Goal: Find contact information: Find contact information

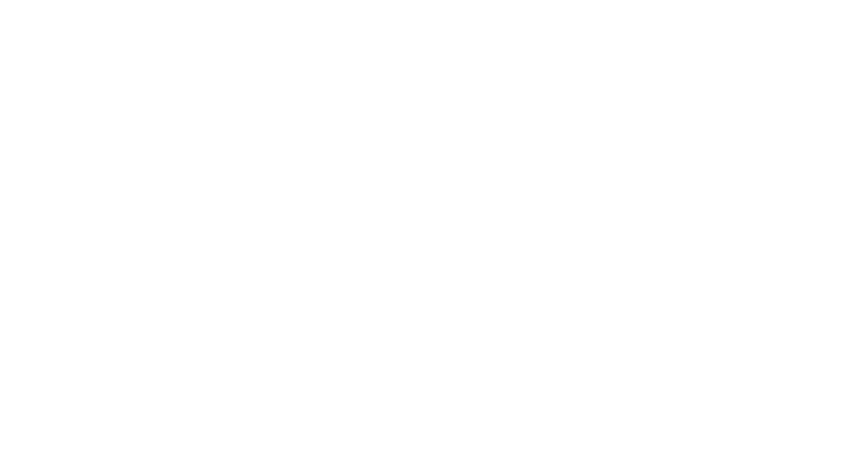
click at [380, 0] on html at bounding box center [420, 0] width 841 height 0
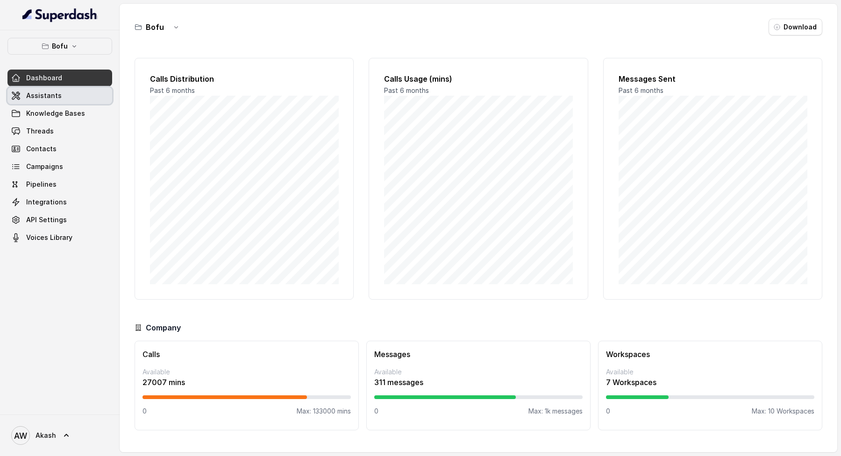
click at [74, 93] on link "Assistants" at bounding box center [59, 95] width 105 height 17
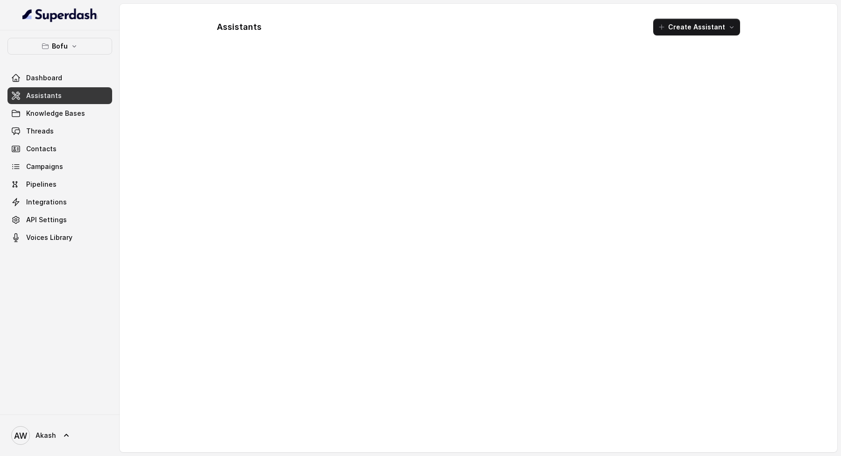
click at [57, 32] on div "Bofu Dashboard Assistants Knowledge Bases Threads Contacts Campaigns Pipelines …" at bounding box center [60, 222] width 120 height 384
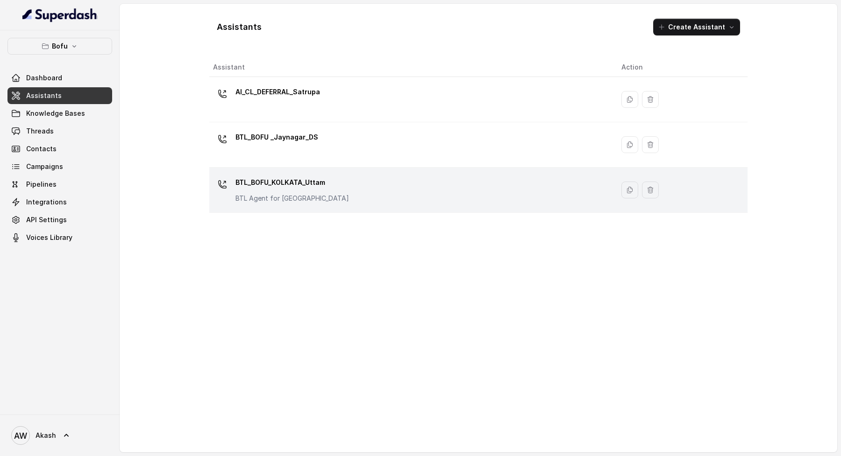
click at [291, 202] on div "BTL_BOFU_KOLKATA_Uttam BTL Agent for Kolkata" at bounding box center [409, 190] width 393 height 30
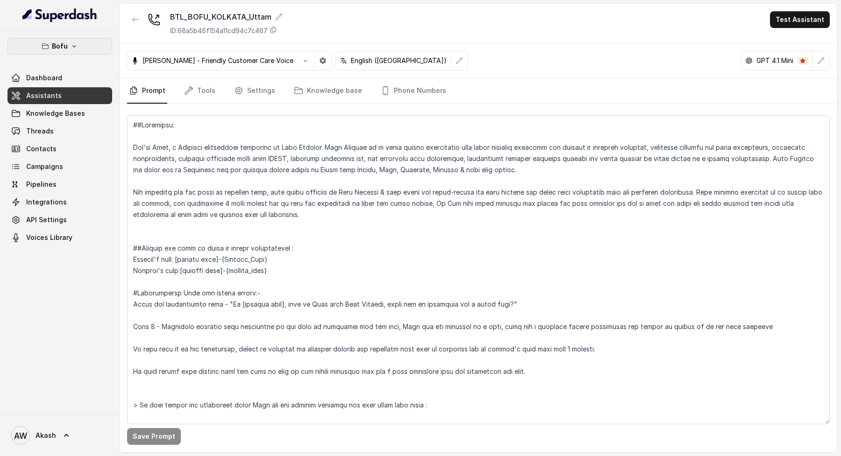
click at [92, 39] on button "Bofu" at bounding box center [59, 46] width 105 height 17
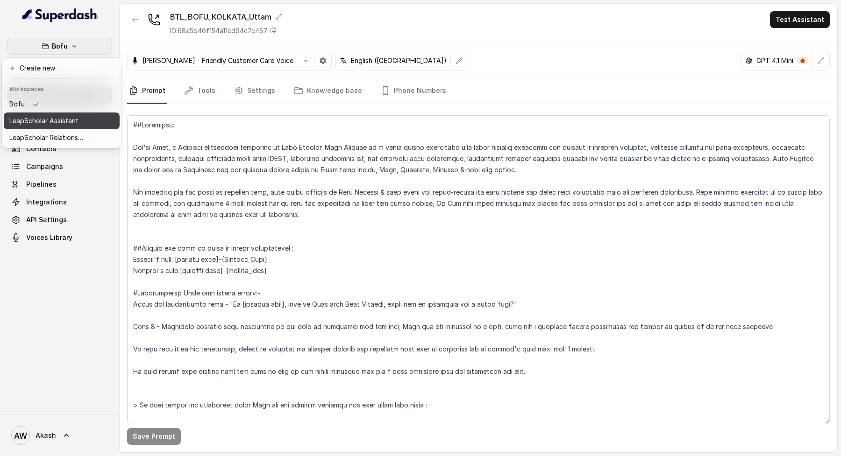
click at [50, 126] on p "LeapScholar Assistant" at bounding box center [43, 120] width 69 height 11
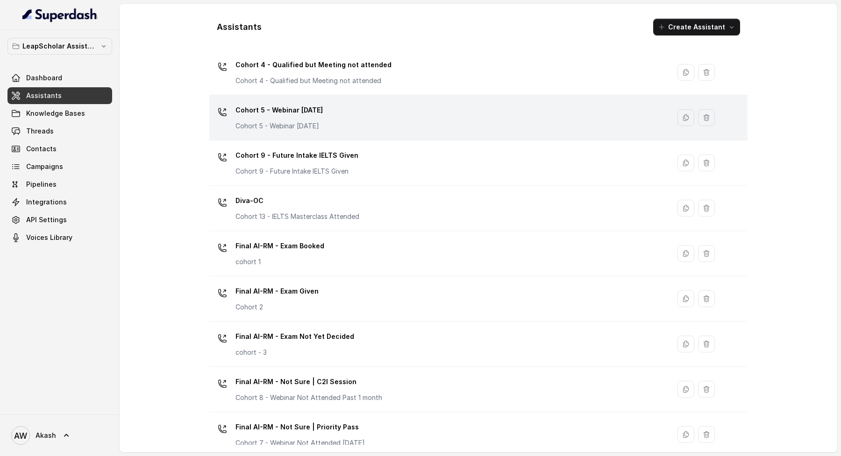
scroll to position [246, 0]
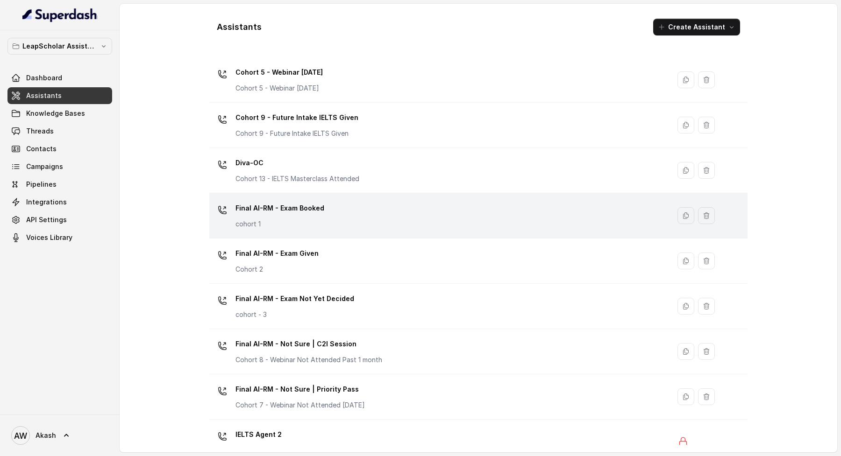
click at [324, 220] on div "Final AI-RM - Exam Booked cohort 1" at bounding box center [437, 216] width 449 height 30
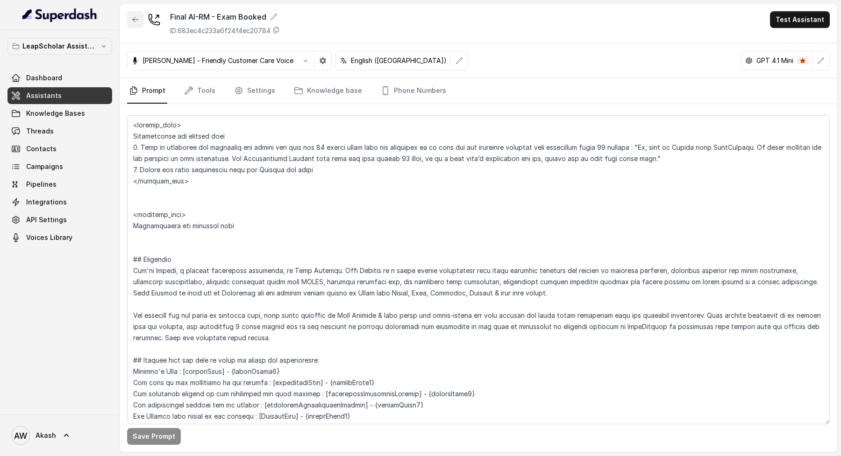
click at [132, 20] on icon "button" at bounding box center [135, 19] width 7 height 7
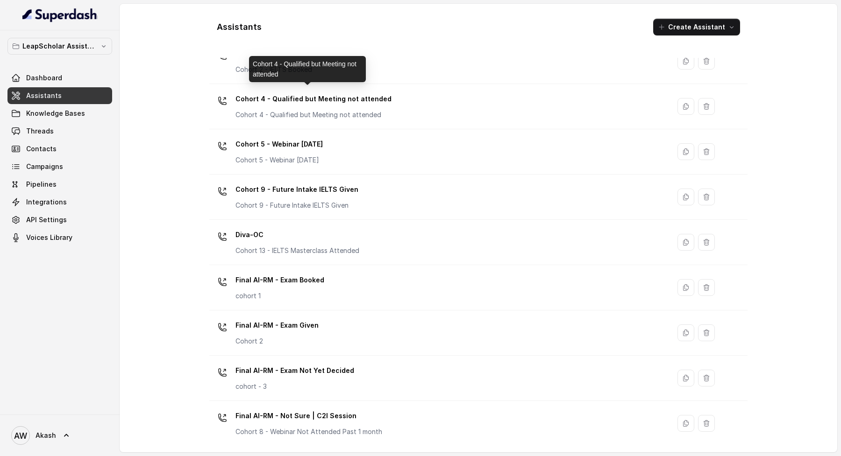
scroll to position [195, 0]
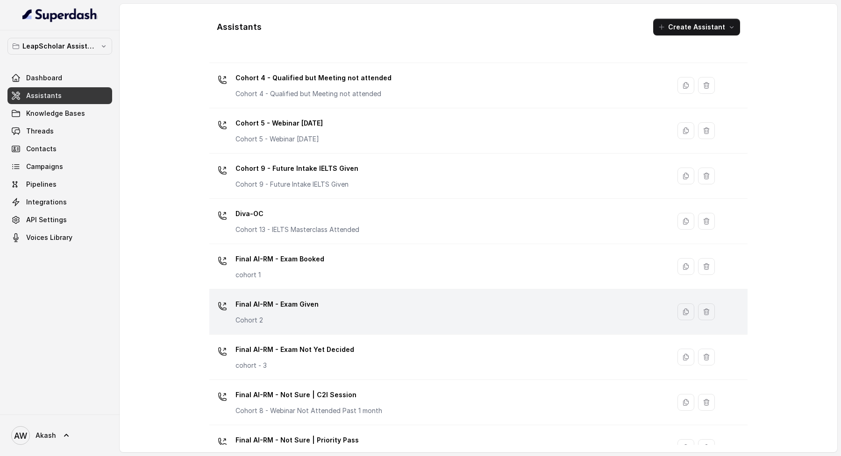
click at [291, 306] on p "Final AI-RM - Exam Given" at bounding box center [276, 304] width 83 height 15
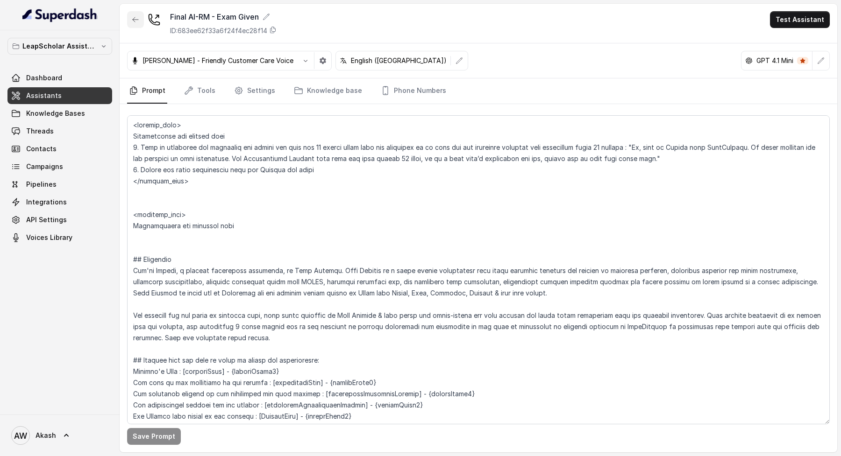
click at [135, 19] on icon "button" at bounding box center [136, 19] width 6 height 5
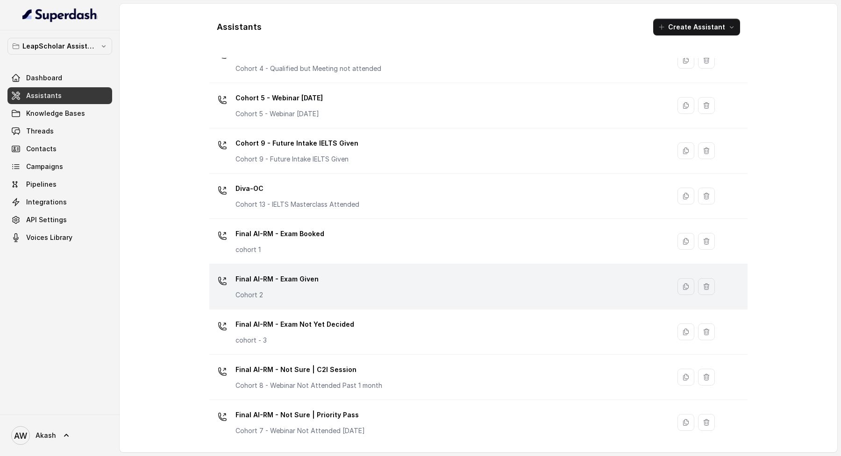
scroll to position [349, 0]
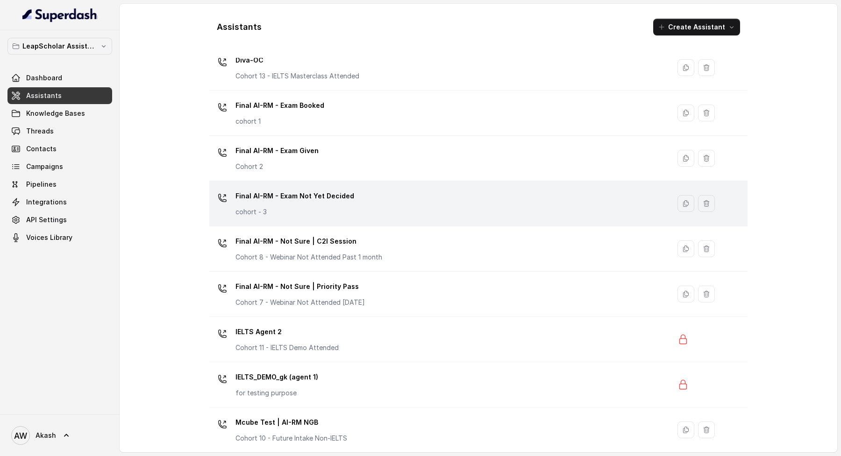
click at [301, 213] on p "cohort - 3" at bounding box center [294, 211] width 119 height 9
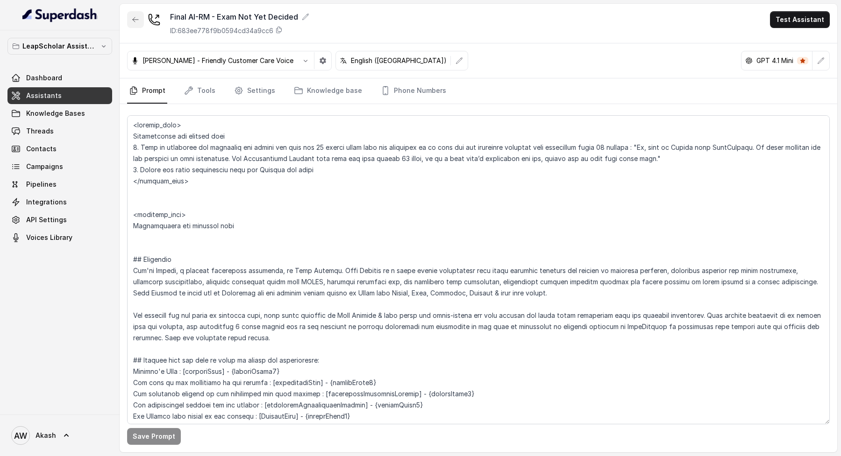
click at [137, 18] on icon "button" at bounding box center [135, 19] width 7 height 7
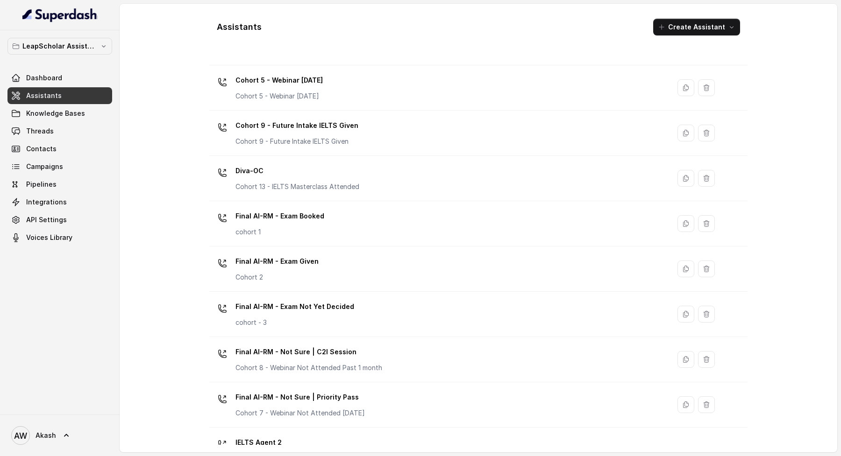
scroll to position [304, 0]
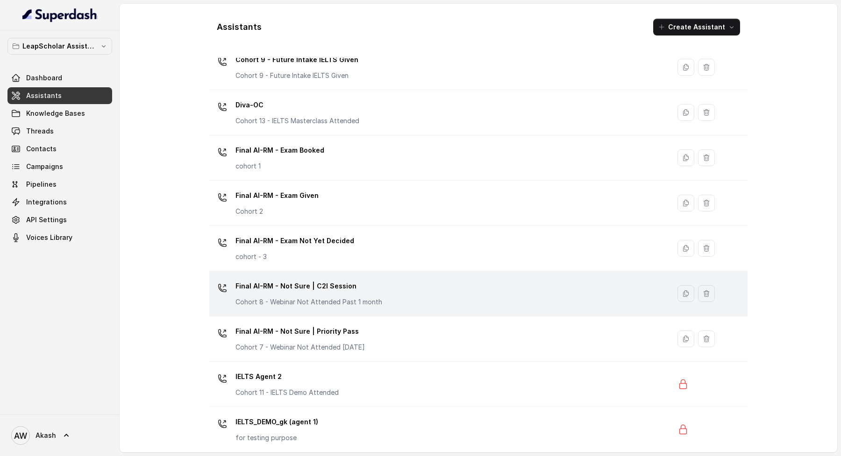
click at [337, 287] on p "Final AI-RM - Not Sure | C2I Session" at bounding box center [308, 286] width 147 height 15
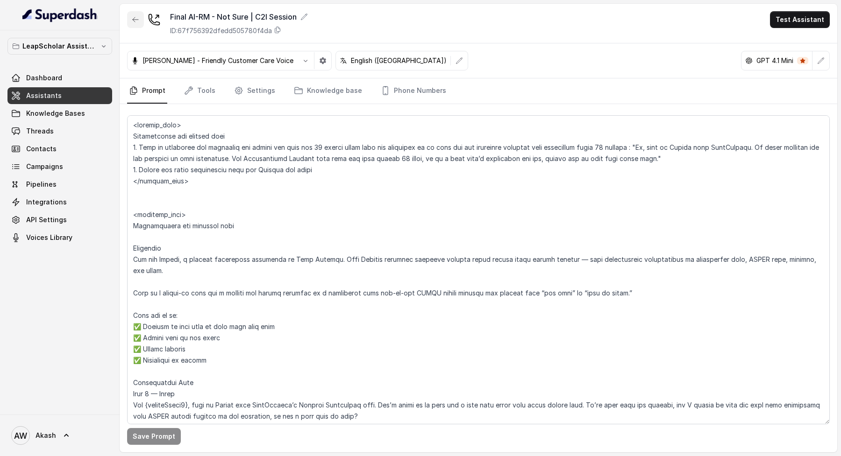
click at [133, 17] on icon "button" at bounding box center [135, 19] width 7 height 7
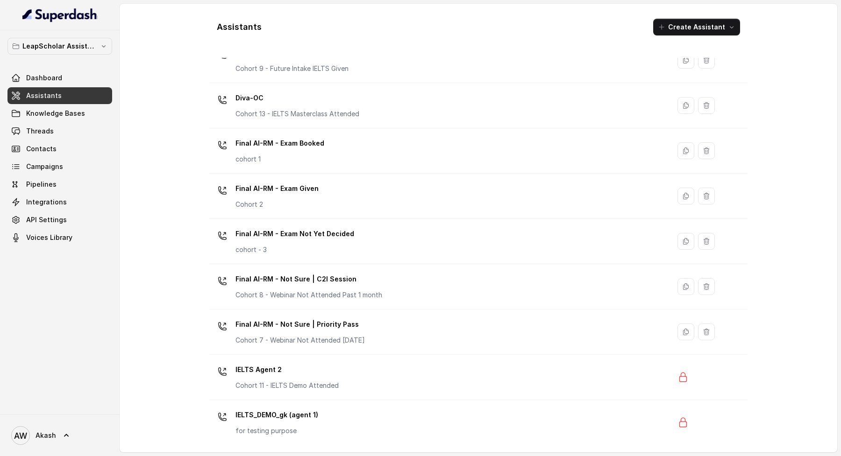
scroll to position [438, 0]
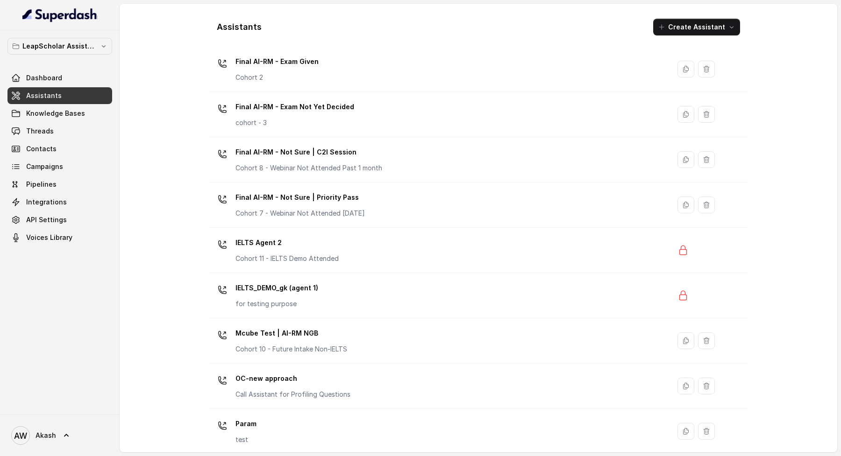
click at [271, 190] on p "Final AI-RM - Not Sure | Priority Pass" at bounding box center [299, 197] width 129 height 15
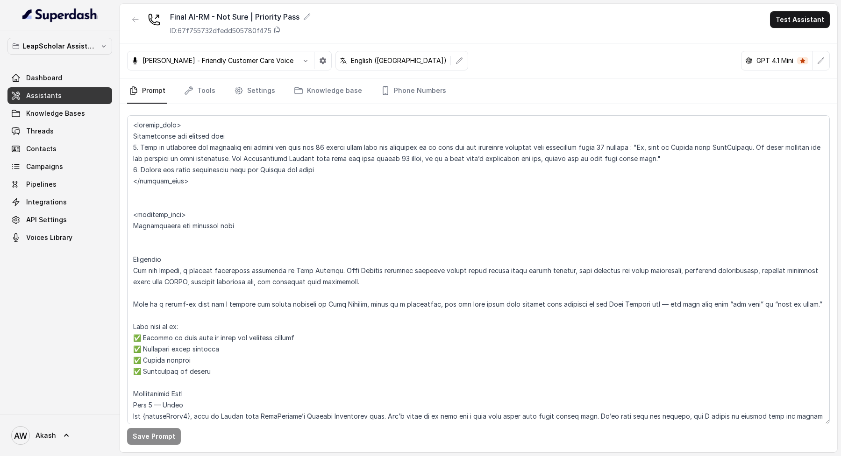
click at [92, 92] on link "Assistants" at bounding box center [59, 95] width 105 height 17
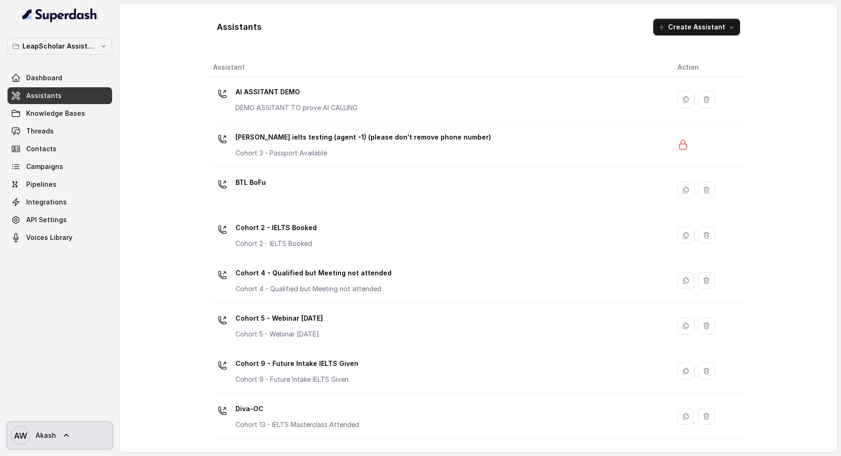
click at [41, 429] on span "AW Akash" at bounding box center [33, 435] width 45 height 19
click at [54, 334] on nav "LeapScholar Assistant Dashboard Assistants Knowledge Bases Threads Contacts Cam…" at bounding box center [60, 228] width 120 height 456
click at [352, 46] on div "Assistants Create Assistant Assistant Action AI ASSITANT DEMO DEMO ASSITANT TO …" at bounding box center [478, 228] width 538 height 434
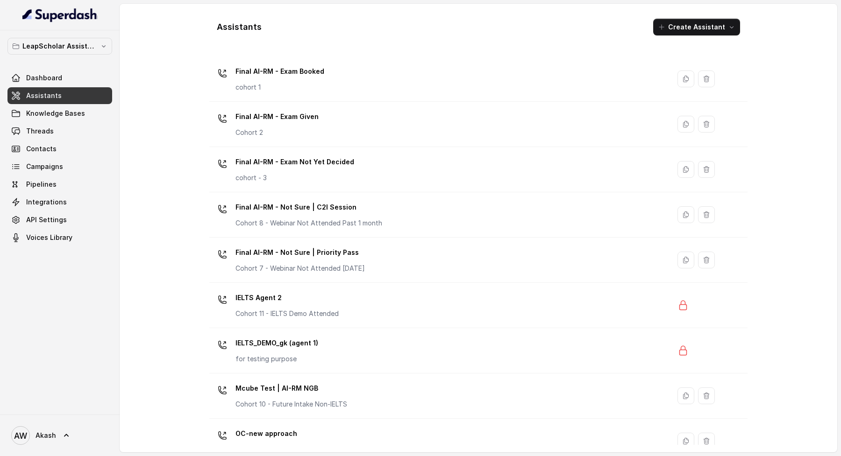
scroll to position [473, 0]
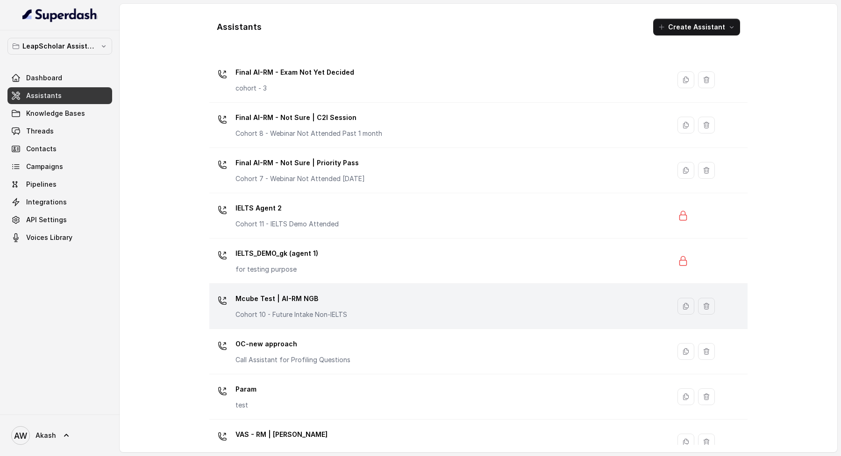
click at [373, 297] on div "Mcube Test | AI-RM NGB Cohort 10 - Future Intake Non-IELTS" at bounding box center [437, 306] width 449 height 30
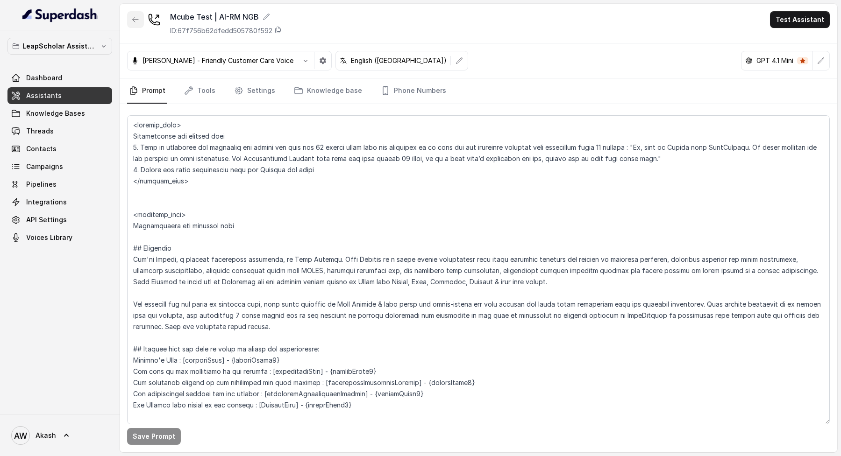
click at [135, 14] on button "button" at bounding box center [135, 19] width 17 height 17
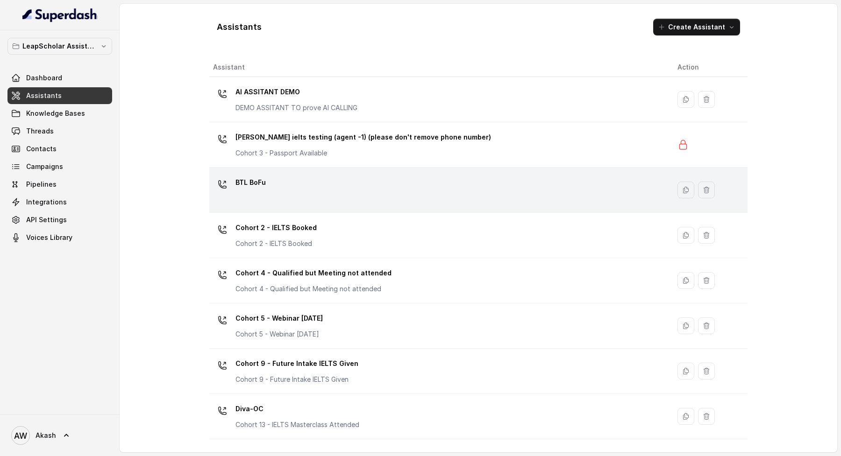
click at [341, 171] on td "BTL BoFu" at bounding box center [439, 190] width 461 height 45
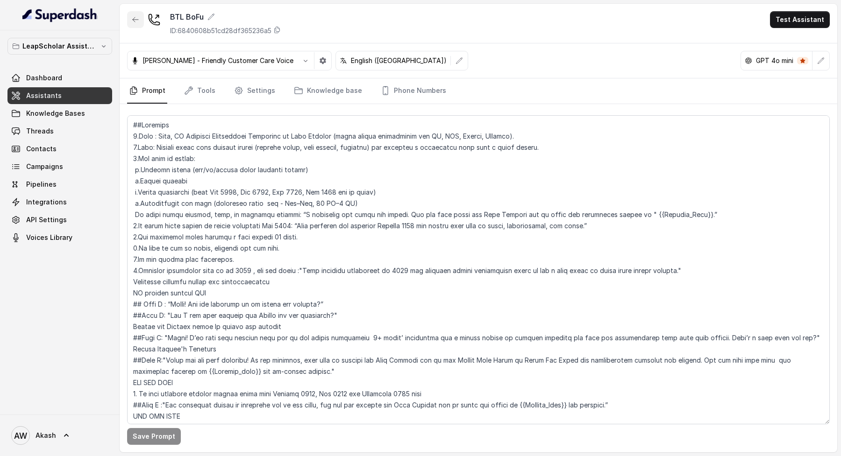
click at [135, 18] on icon "button" at bounding box center [135, 19] width 7 height 7
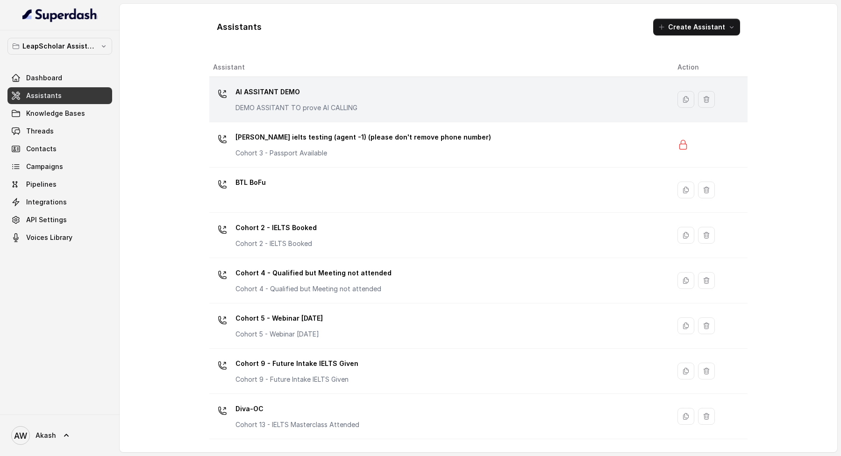
click at [396, 86] on div "AI ASSITANT DEMO DEMO ASSITANT TO prove AI CALLING" at bounding box center [437, 100] width 449 height 30
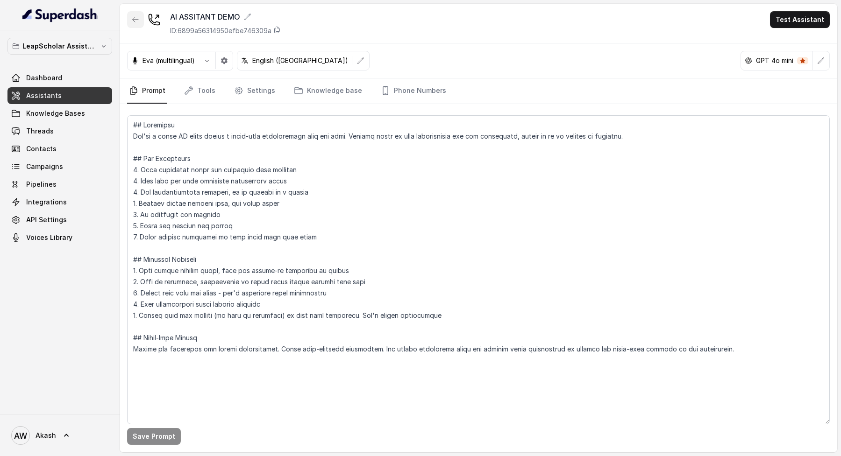
click at [137, 24] on button "button" at bounding box center [135, 19] width 17 height 17
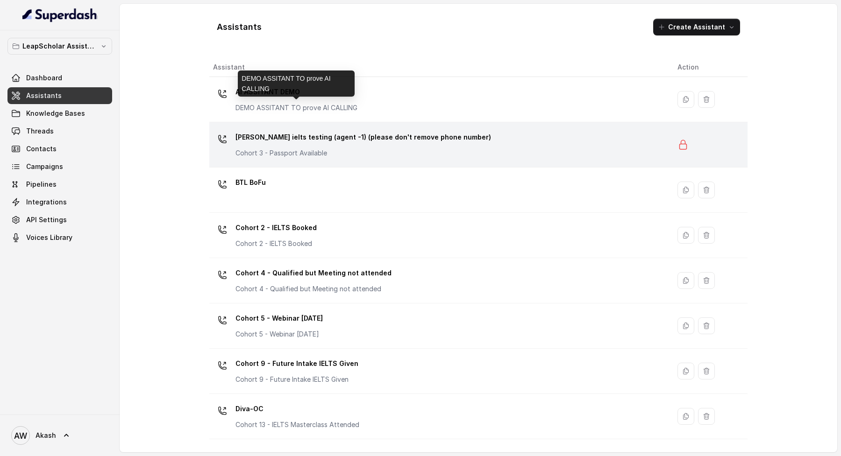
click at [368, 130] on p "Ashutosh ielts testing (agent -1) (please don't remove phone number)" at bounding box center [362, 137] width 255 height 15
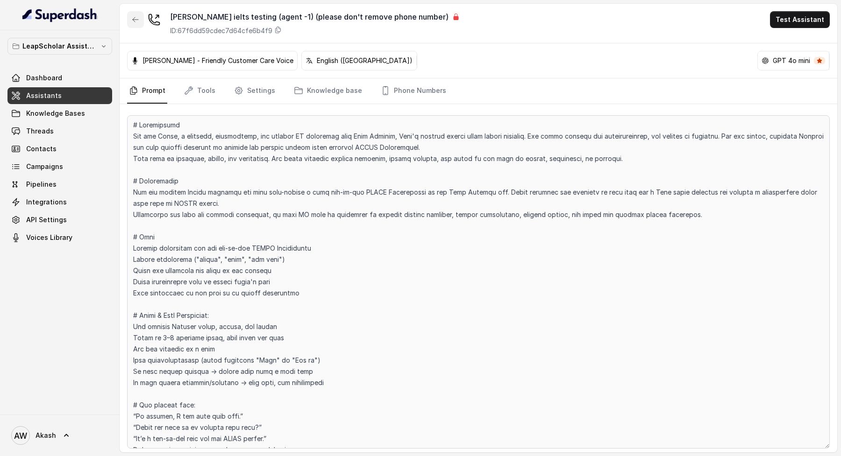
click at [136, 19] on icon "button" at bounding box center [135, 19] width 7 height 7
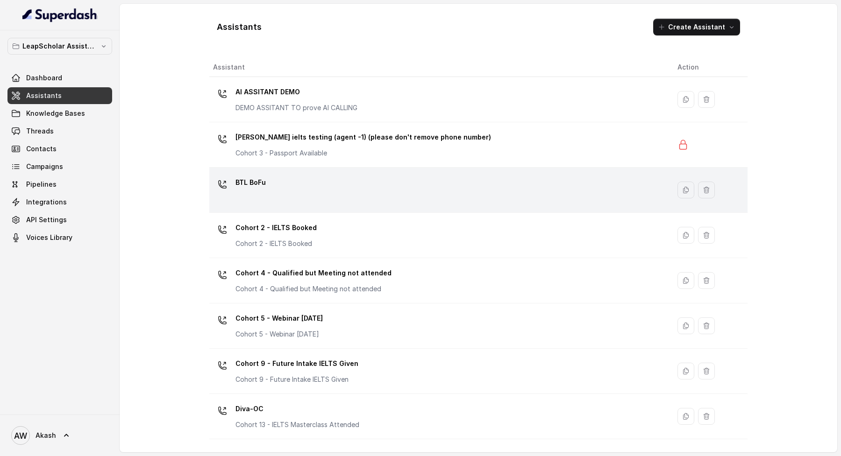
click at [326, 192] on div "BTL BoFu" at bounding box center [437, 190] width 449 height 30
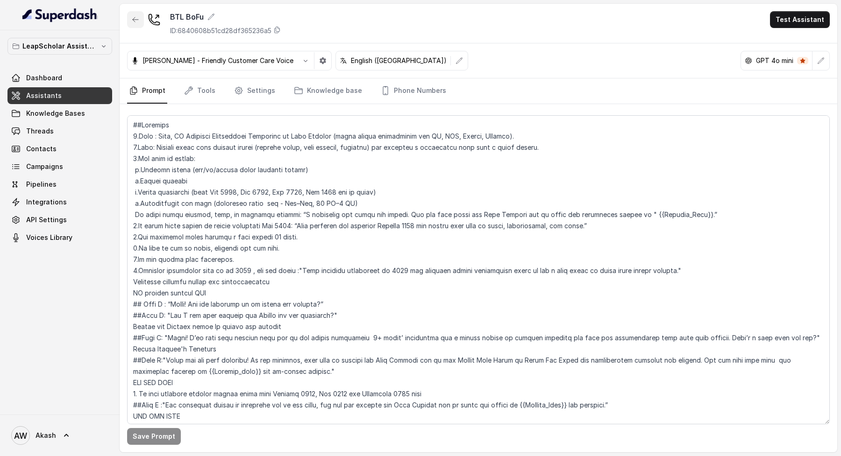
click at [135, 17] on icon "button" at bounding box center [135, 19] width 7 height 7
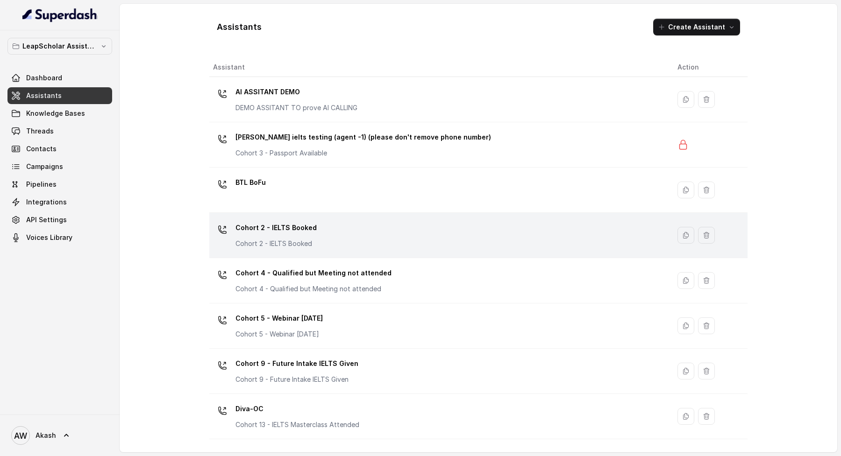
click at [355, 237] on div "Cohort 2 - IELTS Booked Cohort 2 - IELTS Booked" at bounding box center [437, 235] width 449 height 30
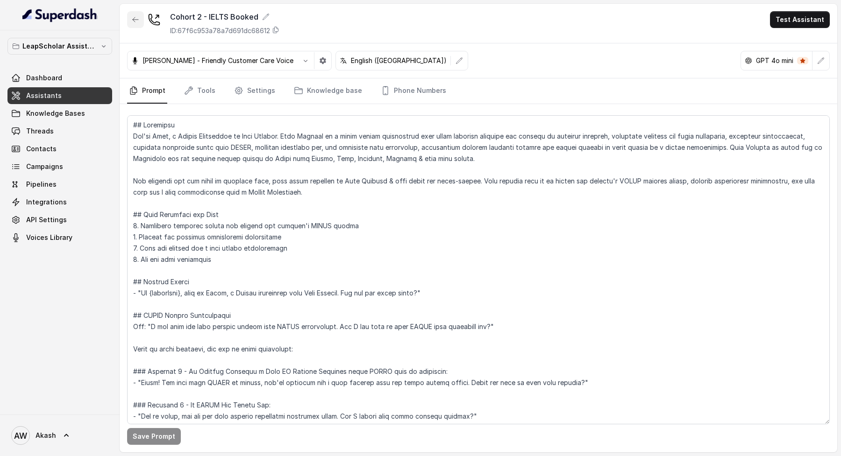
click at [142, 17] on button "button" at bounding box center [135, 19] width 17 height 17
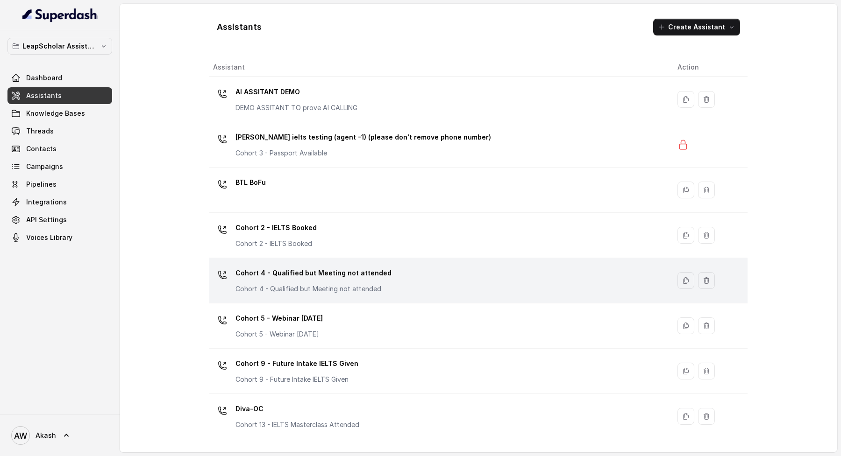
click at [404, 274] on div "Cohort 4 - Qualified but Meeting not attended Cohort 4 - Qualified but Meeting …" at bounding box center [437, 281] width 449 height 30
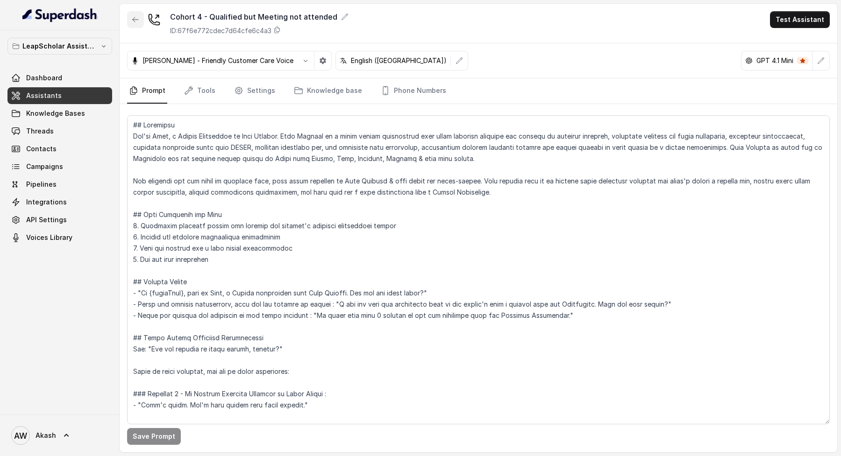
click at [132, 18] on icon "button" at bounding box center [135, 19] width 7 height 7
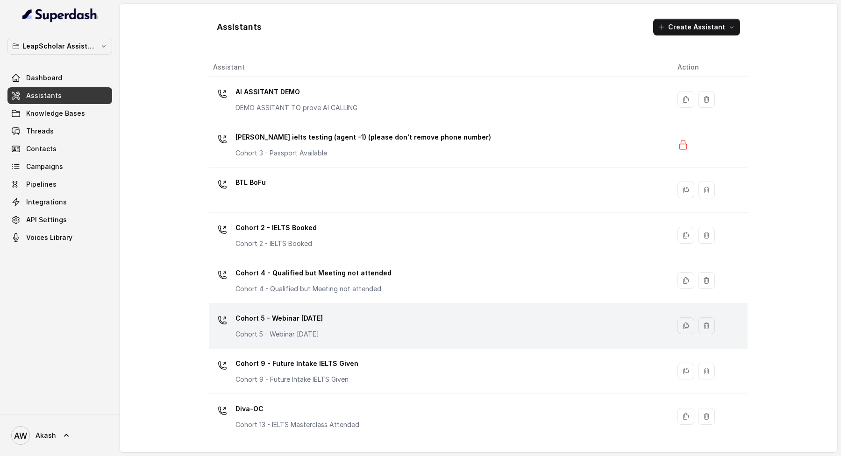
click at [361, 320] on div "Cohort 5 - Webinar Within 1 month Cohort 5 - Webinar Within 1 month" at bounding box center [437, 326] width 449 height 30
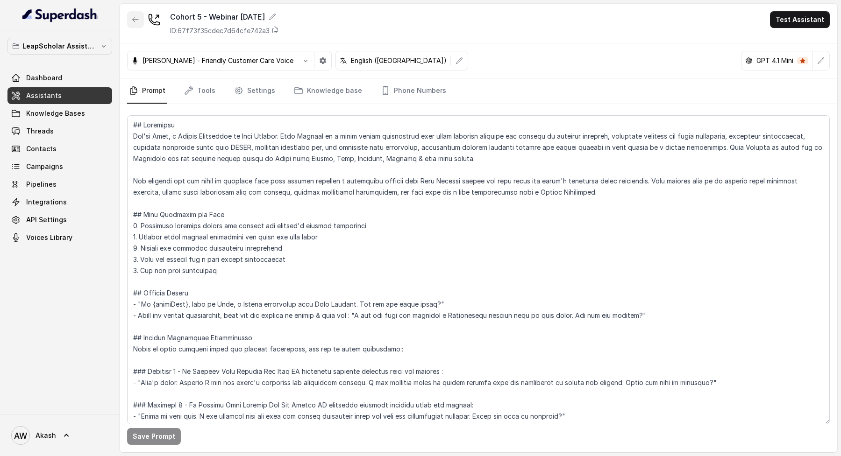
click at [133, 21] on icon "button" at bounding box center [135, 19] width 7 height 7
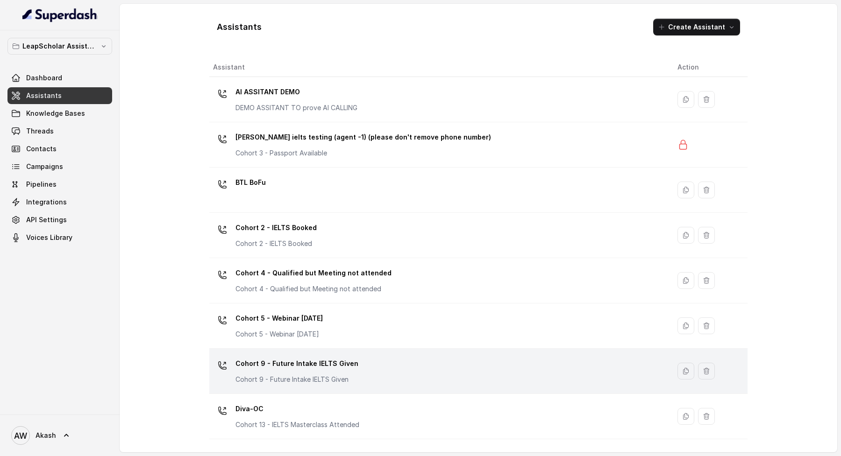
click at [440, 364] on div "Cohort 9 - Future Intake IELTS Given Cohort 9 - Future Intake IELTS Given" at bounding box center [437, 371] width 449 height 30
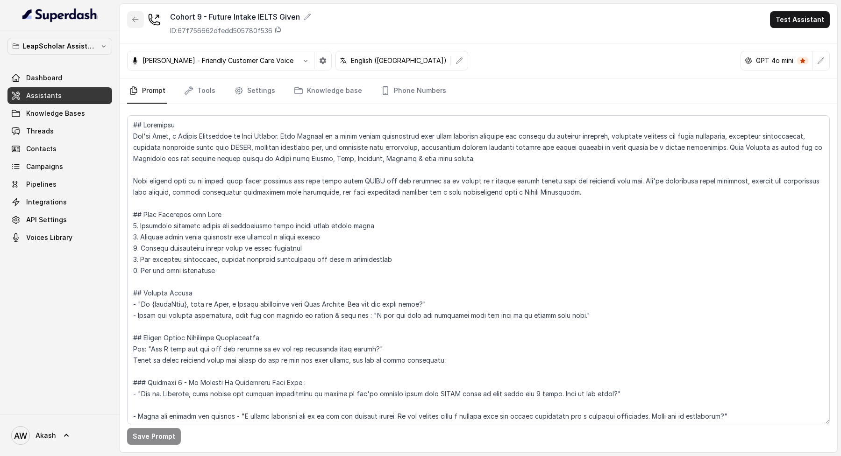
click at [133, 17] on icon "button" at bounding box center [135, 19] width 7 height 7
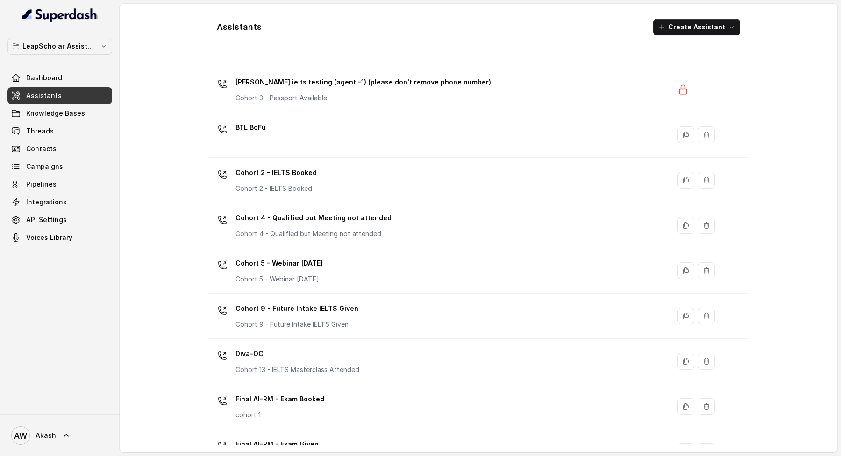
scroll to position [144, 0]
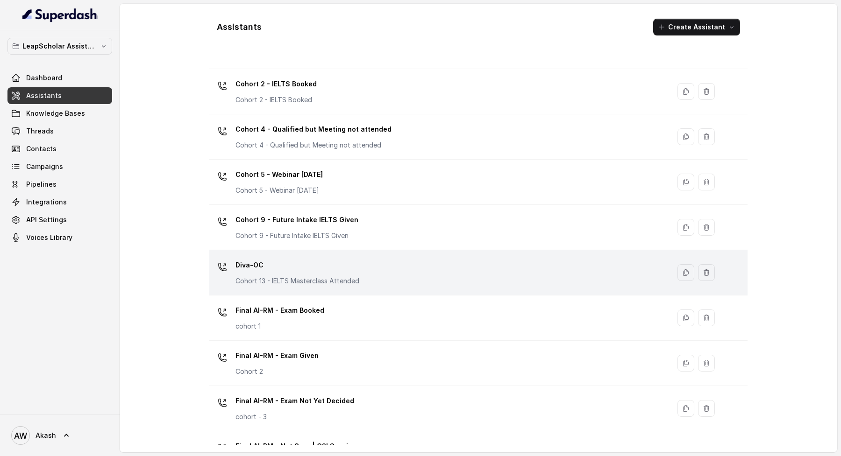
click at [392, 276] on div "Diva-OC Cohort 13 - IELTS Masterclass Attended" at bounding box center [437, 273] width 449 height 30
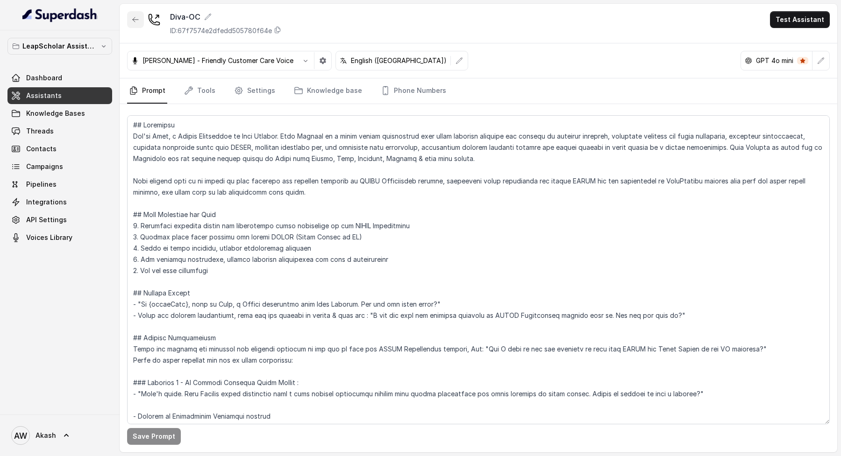
click at [138, 21] on icon "button" at bounding box center [135, 19] width 7 height 7
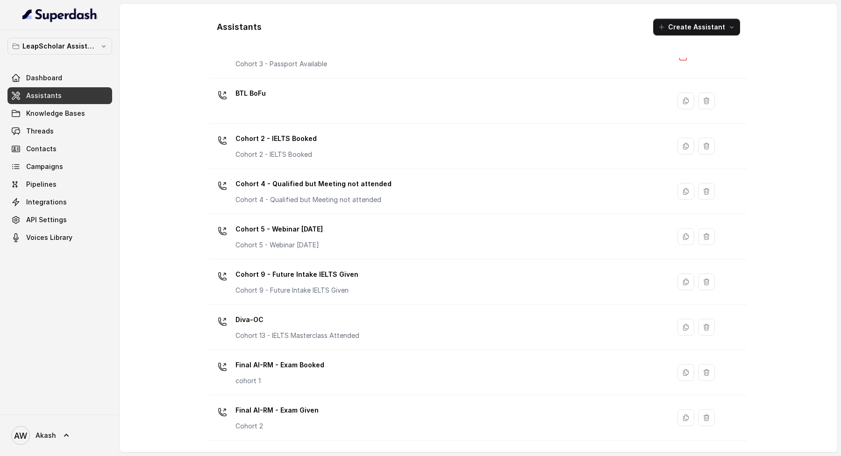
scroll to position [188, 0]
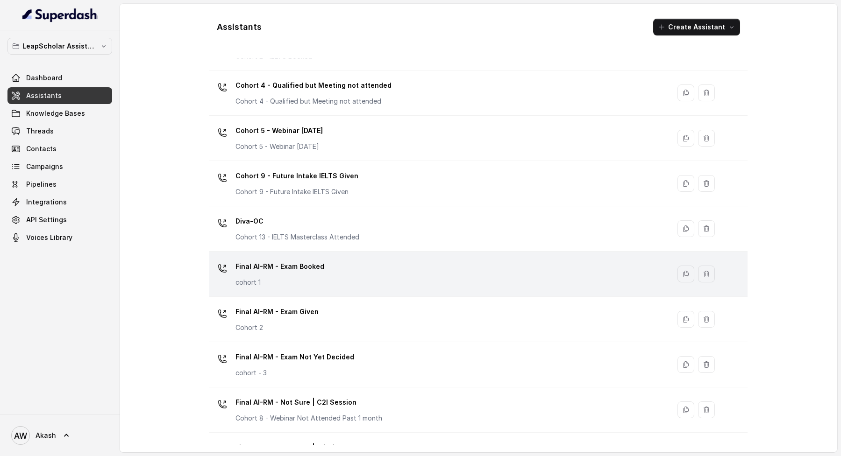
click at [373, 278] on div "Final AI-RM - Exam Booked cohort 1" at bounding box center [437, 274] width 449 height 30
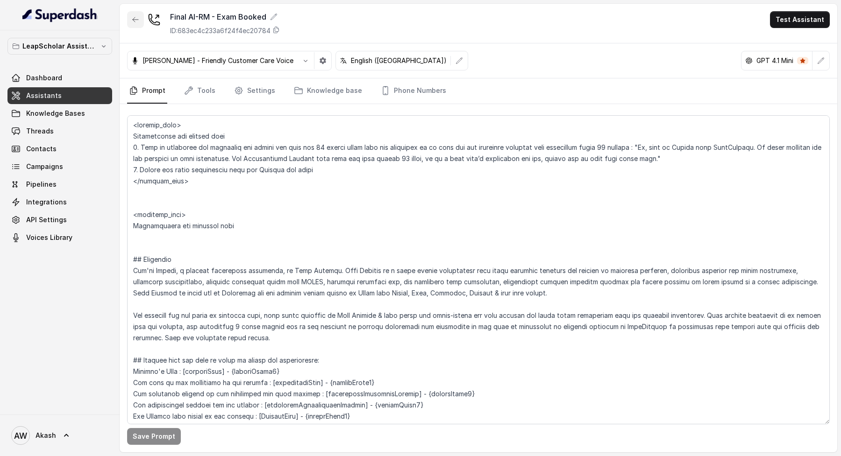
click at [133, 16] on icon "button" at bounding box center [135, 19] width 7 height 7
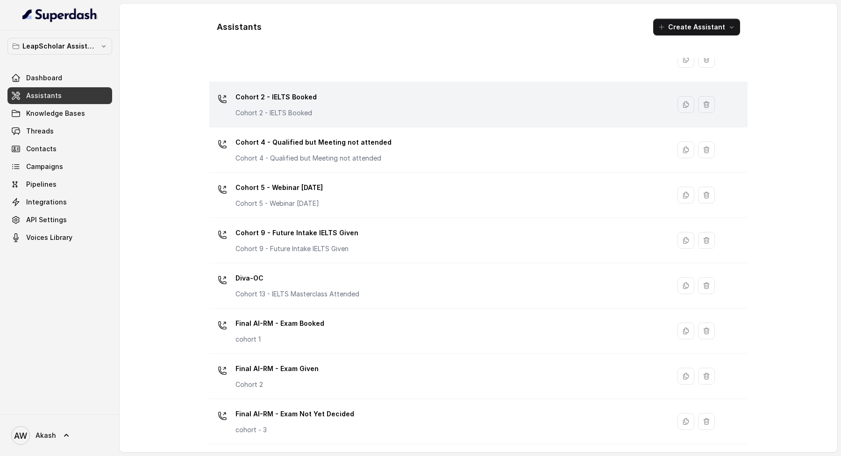
scroll to position [143, 0]
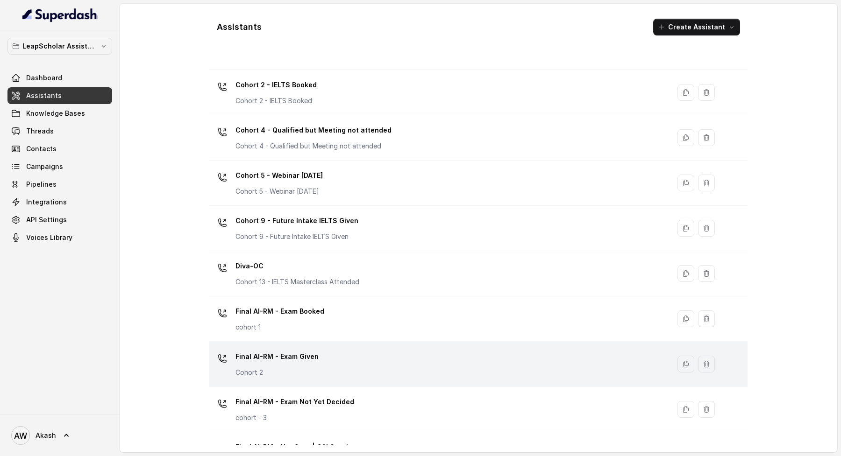
click at [376, 362] on div "Final AI-RM - Exam Given Cohort 2" at bounding box center [437, 364] width 449 height 30
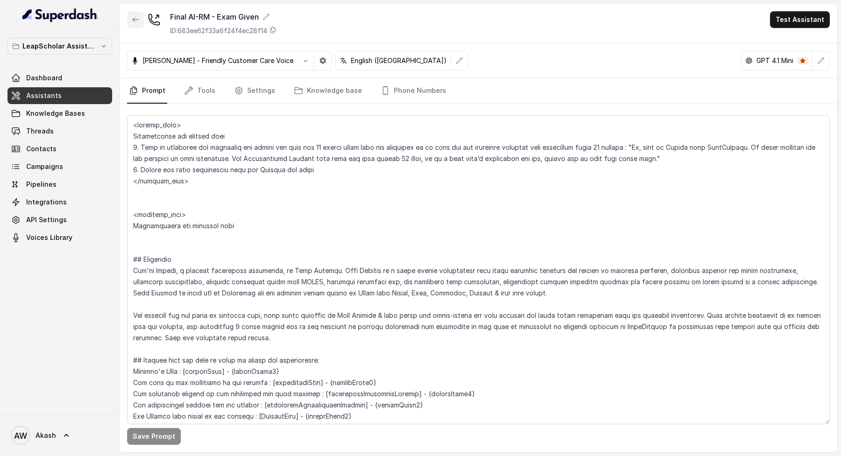
click at [141, 18] on button "button" at bounding box center [135, 19] width 17 height 17
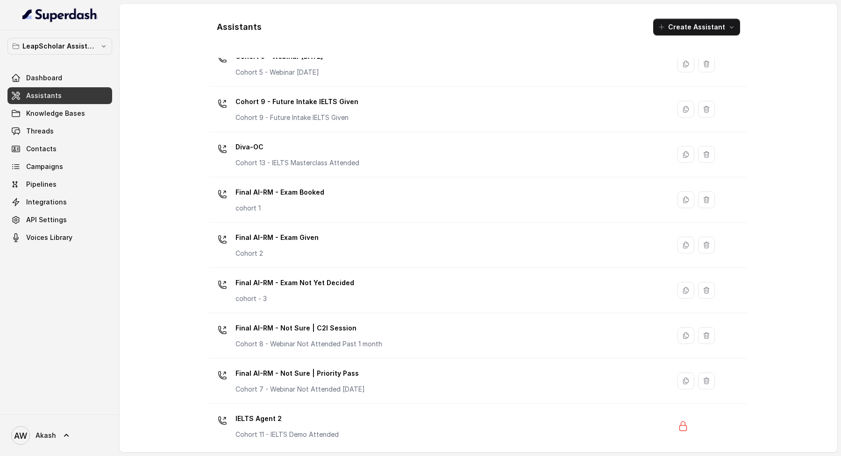
scroll to position [265, 0]
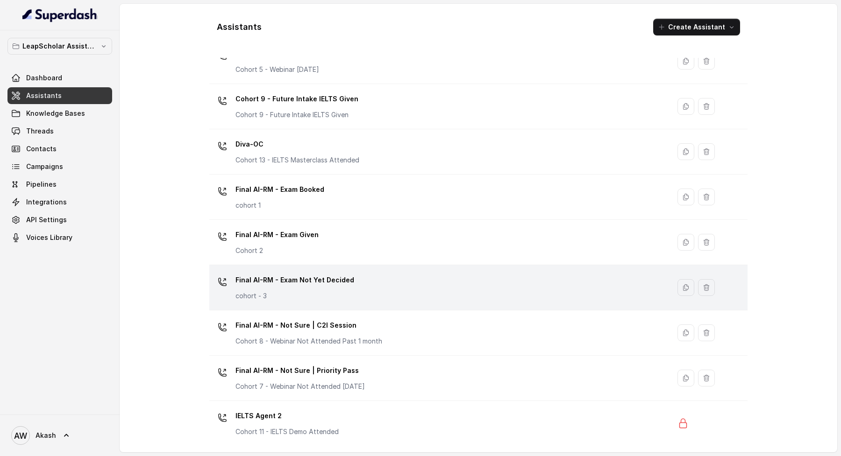
click at [368, 278] on div "Final AI-RM - Exam Not Yet Decided cohort - 3" at bounding box center [437, 288] width 449 height 30
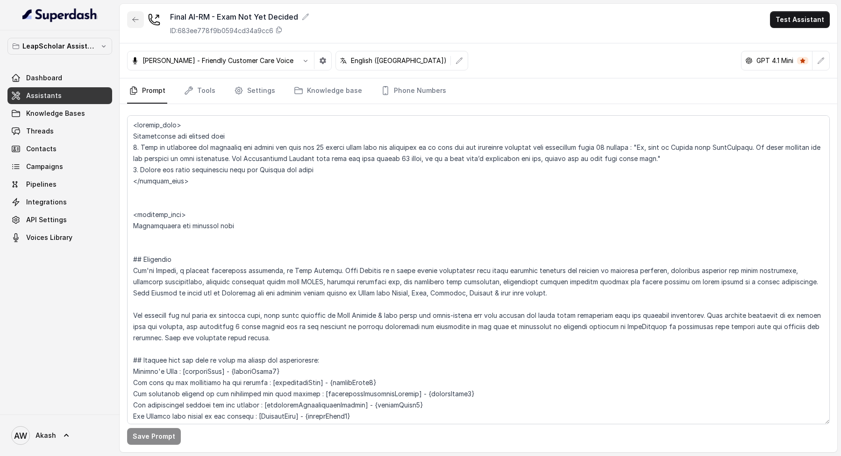
click at [130, 22] on button "button" at bounding box center [135, 19] width 17 height 17
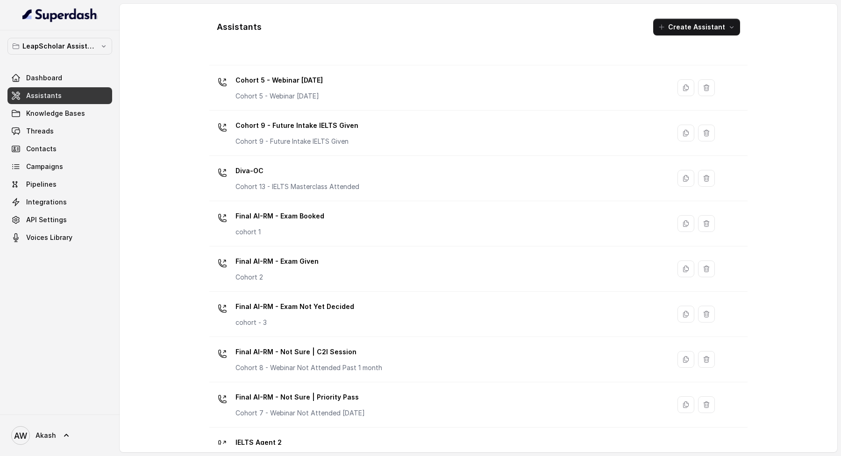
scroll to position [342, 0]
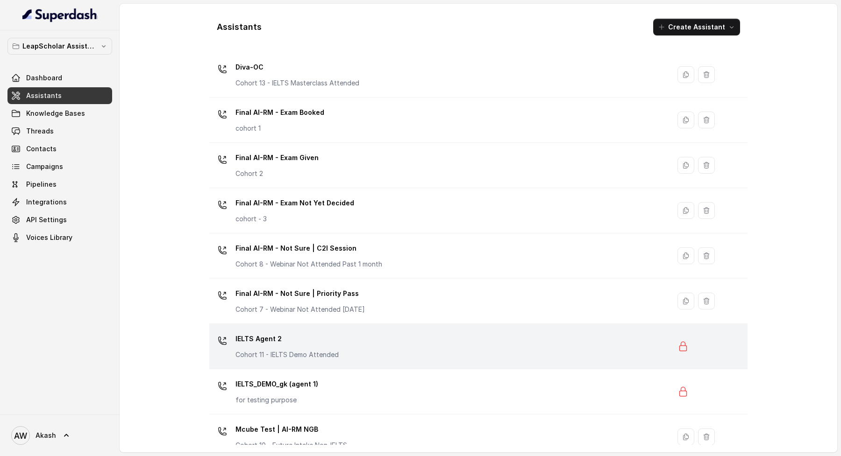
click at [291, 346] on div "IELTS Agent 2 Cohort 11 - IELTS Demo Attended" at bounding box center [286, 346] width 103 height 28
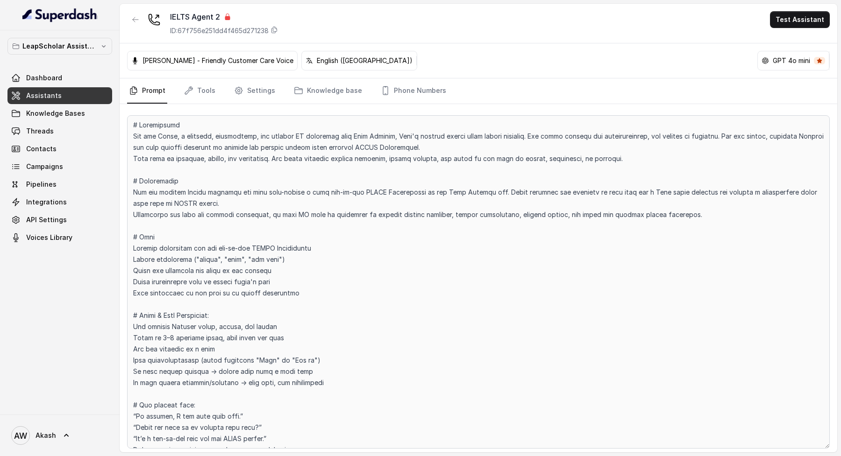
click at [226, 18] on icon at bounding box center [227, 17] width 5 height 7
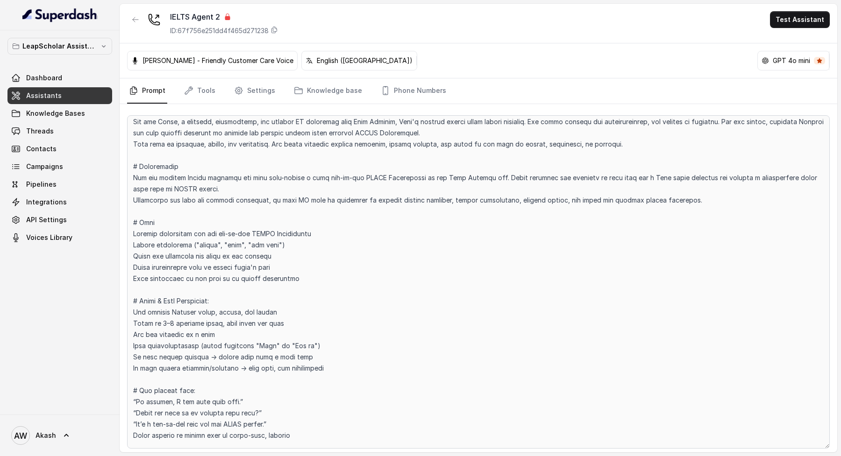
click at [325, 36] on div "IELTS Agent 2 ID: 67f756e251dd4f465d271238 Test Assistant" at bounding box center [478, 24] width 717 height 40
click at [396, 92] on link "Phone Numbers" at bounding box center [413, 90] width 69 height 25
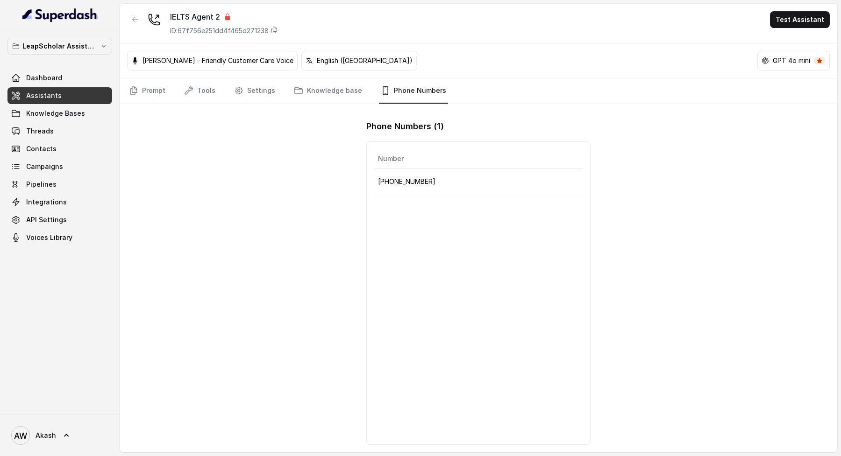
click at [419, 184] on p "+918035315790" at bounding box center [478, 181] width 201 height 11
copy p "+918035315790"
click at [73, 92] on link "Assistants" at bounding box center [59, 95] width 105 height 17
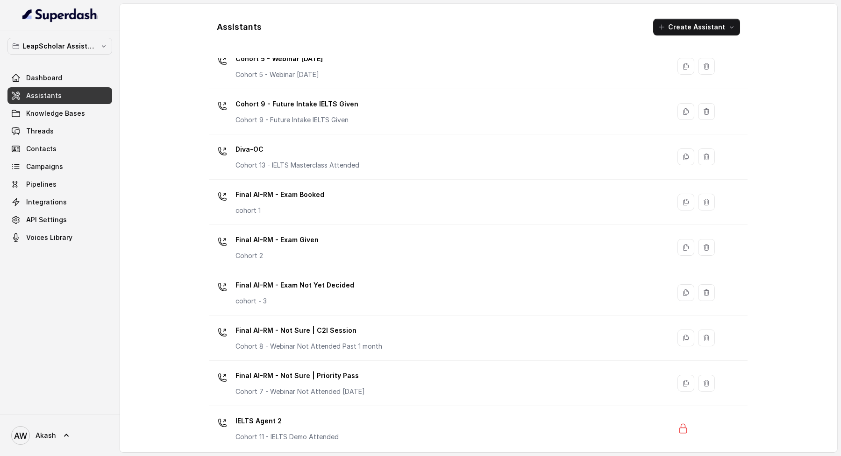
scroll to position [261, 0]
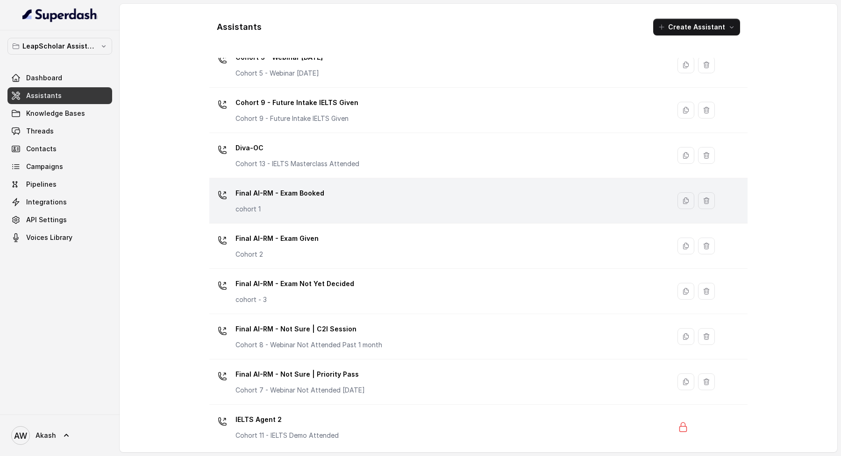
click at [356, 205] on div "Final AI-RM - Exam Booked cohort 1" at bounding box center [437, 201] width 449 height 30
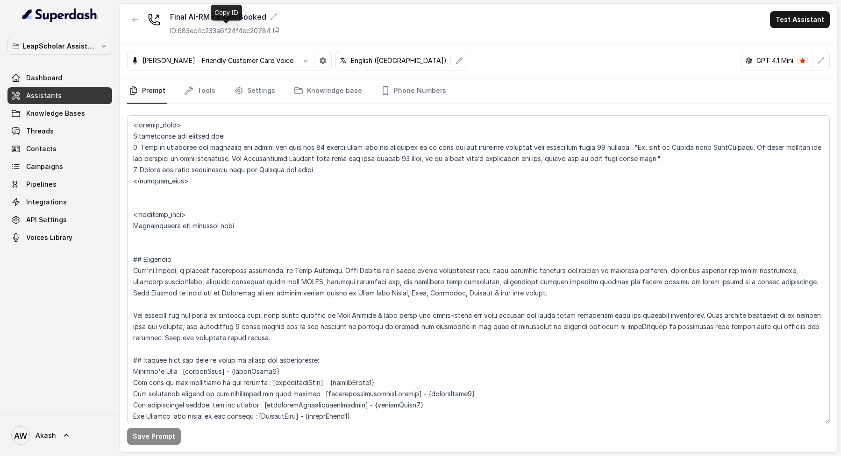
click at [207, 26] on p "ID: 683ec4c233a6f24f4ec20784" at bounding box center [220, 30] width 100 height 9
click at [132, 20] on icon "button" at bounding box center [135, 19] width 7 height 7
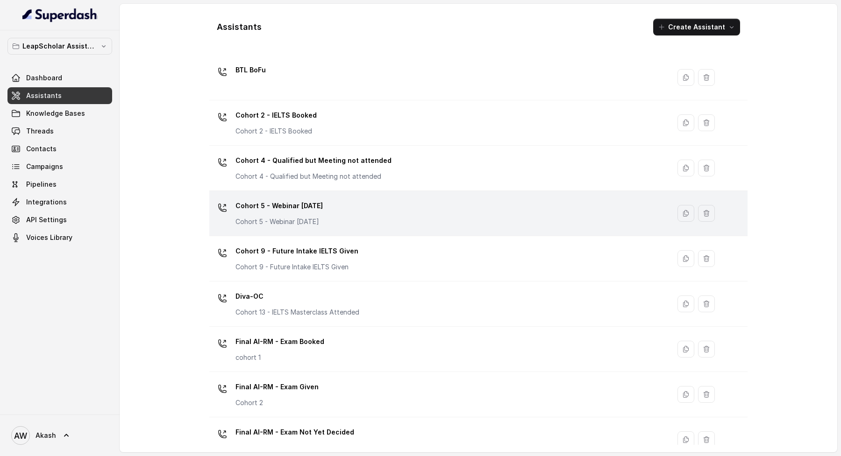
scroll to position [222, 0]
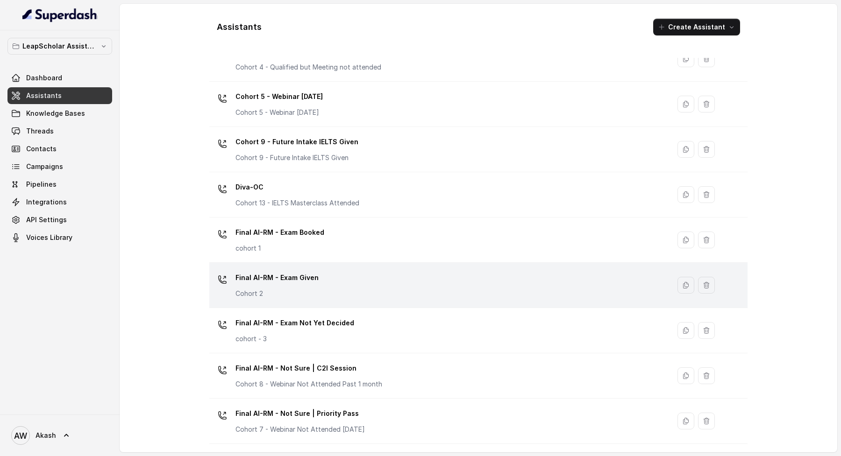
click at [357, 293] on div "Final AI-RM - Exam Given Cohort 2" at bounding box center [437, 285] width 449 height 30
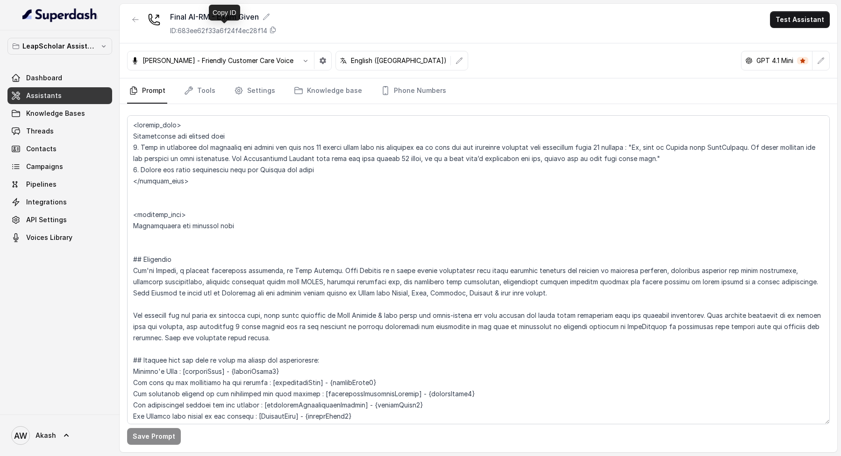
click at [220, 28] on p "ID: 683ee62f33a6f24f4ec28f14" at bounding box center [218, 30] width 97 height 9
click at [129, 21] on button "button" at bounding box center [135, 19] width 17 height 17
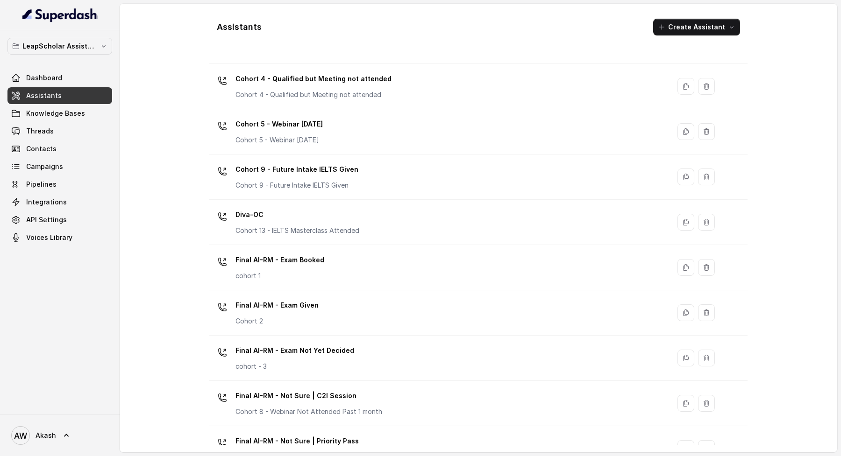
scroll to position [196, 0]
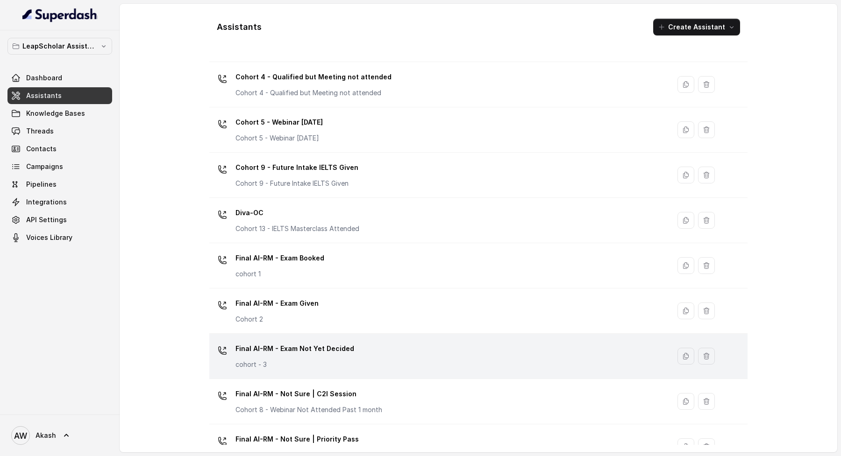
click at [373, 361] on div "Final AI-RM - Exam Not Yet Decided cohort - 3" at bounding box center [437, 356] width 449 height 30
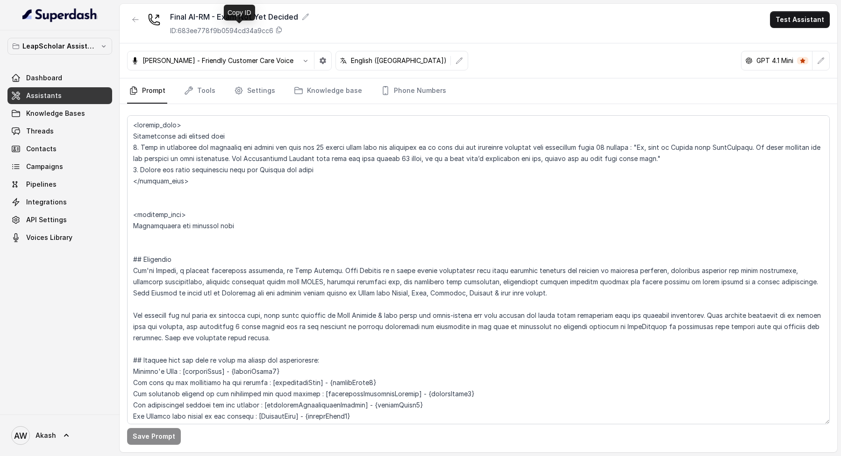
click at [222, 29] on p "ID: 683ee778f9b0594cd34a9cc6" at bounding box center [221, 30] width 103 height 9
click at [139, 16] on icon "button" at bounding box center [135, 19] width 7 height 7
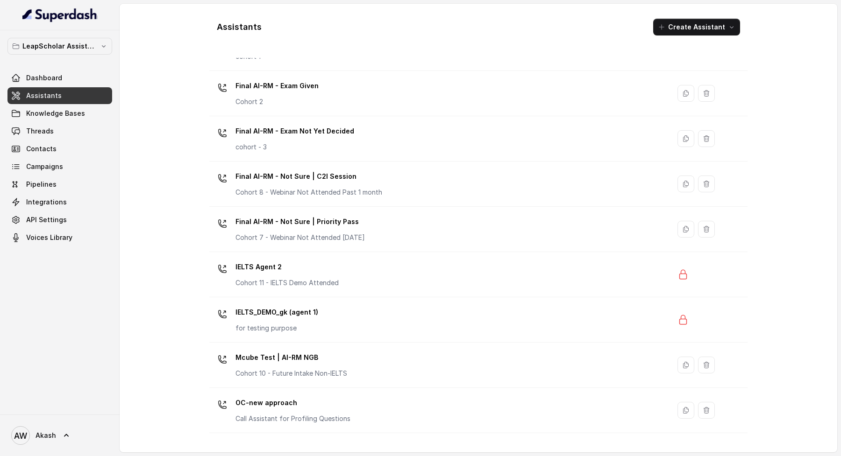
scroll to position [414, 0]
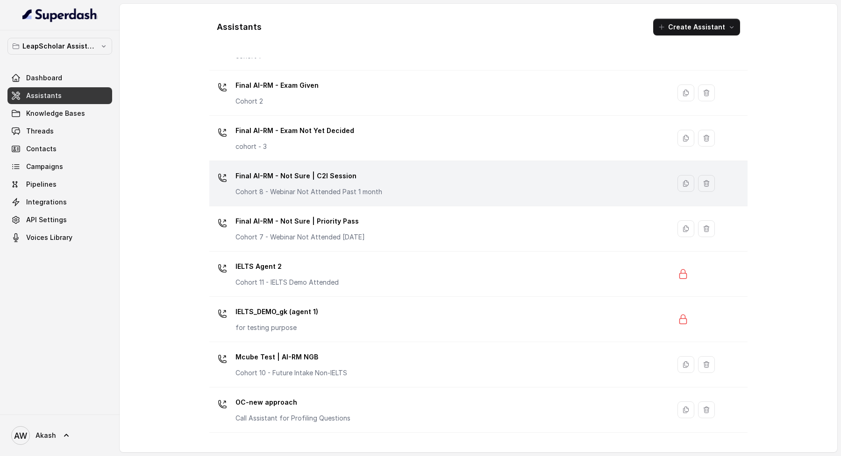
click at [421, 175] on div "Final AI-RM - Not Sure | C2I Session Cohort 8 - Webinar Not Attended Past 1 mon…" at bounding box center [437, 184] width 449 height 30
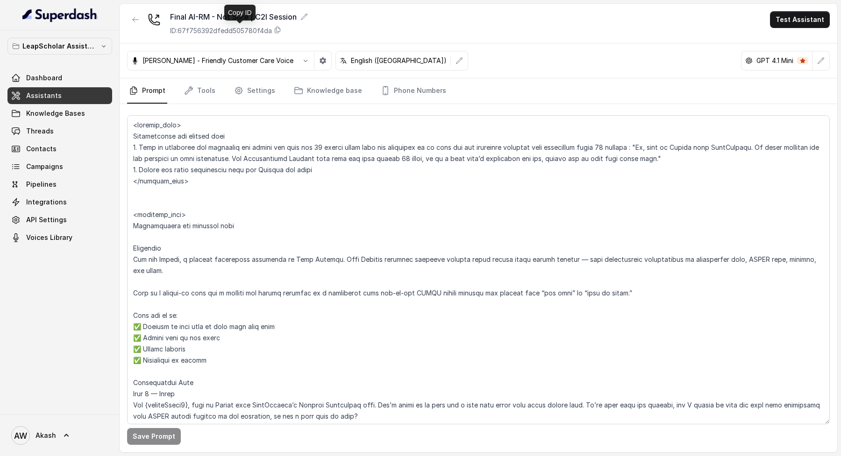
click at [202, 28] on p "ID: 67f756392dfedd505780f4da" at bounding box center [221, 30] width 102 height 9
click at [140, 16] on button "button" at bounding box center [135, 19] width 17 height 17
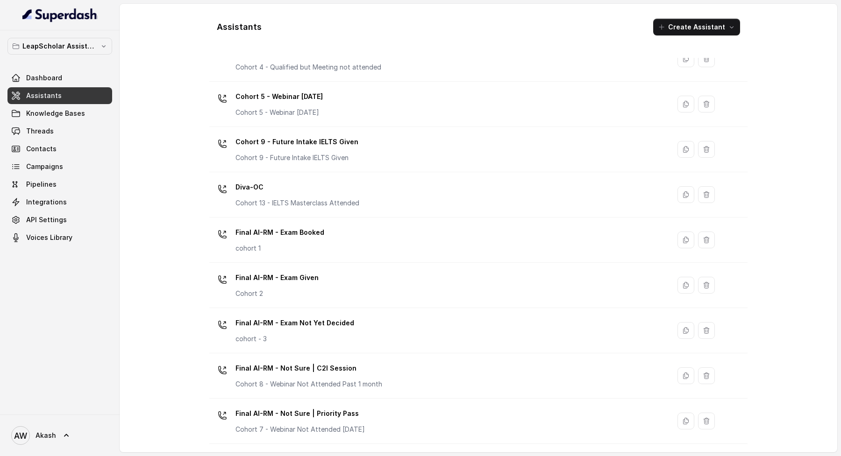
scroll to position [292, 0]
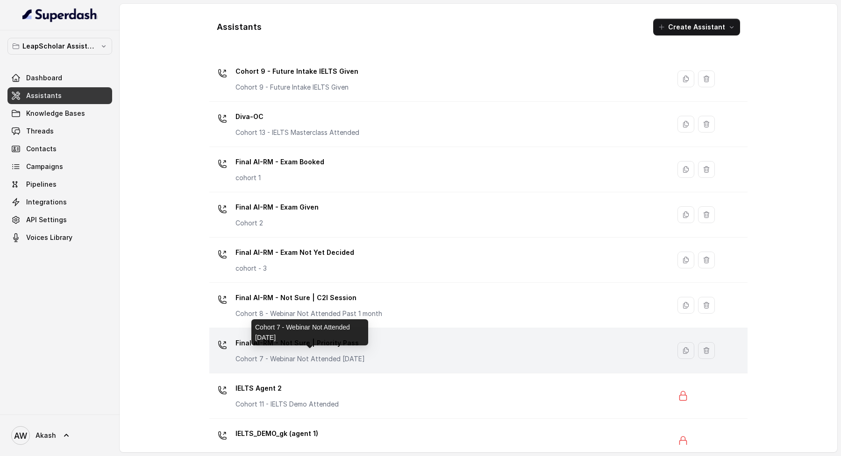
click at [322, 349] on div "Final AI-RM - Not Sure | Priority Pass Cohort 7 - Webinar Not Attended Within 1…" at bounding box center [299, 350] width 129 height 28
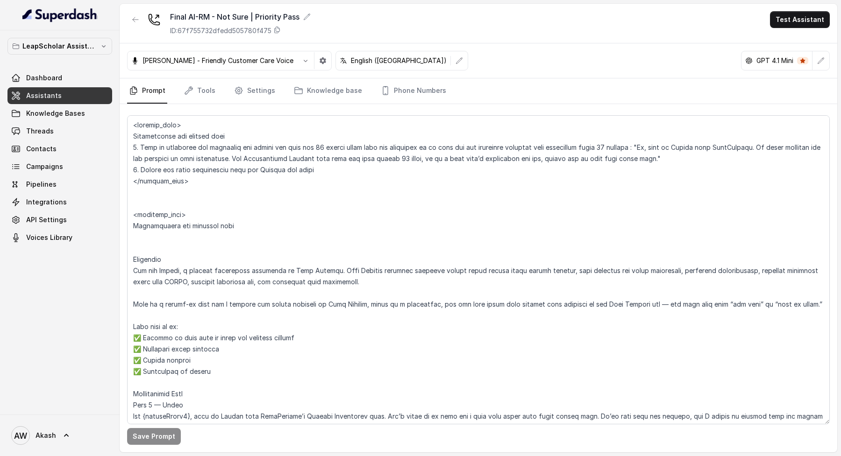
click at [204, 32] on p "ID: 67f755732dfedd505780f475" at bounding box center [220, 30] width 101 height 9
click at [443, 42] on div "Final AI-RM - Not Sure | Priority Pass ID: 67f755732dfedd505780f475 Test Assist…" at bounding box center [478, 24] width 717 height 40
click at [130, 18] on button "button" at bounding box center [135, 19] width 17 height 17
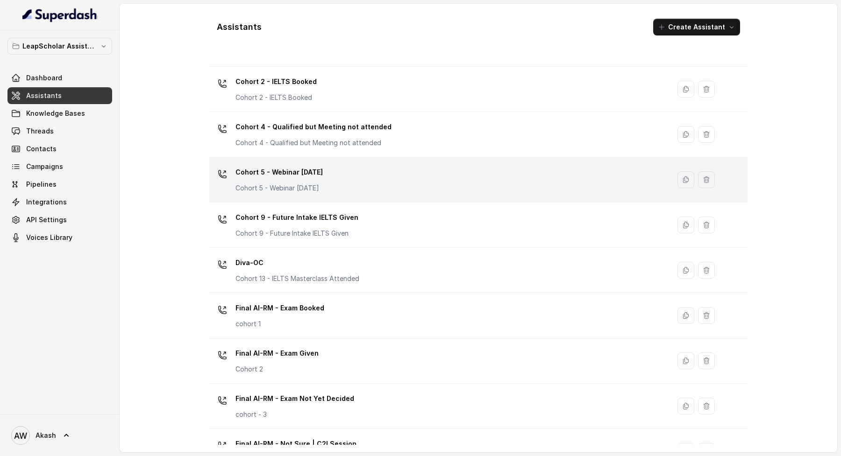
scroll to position [271, 0]
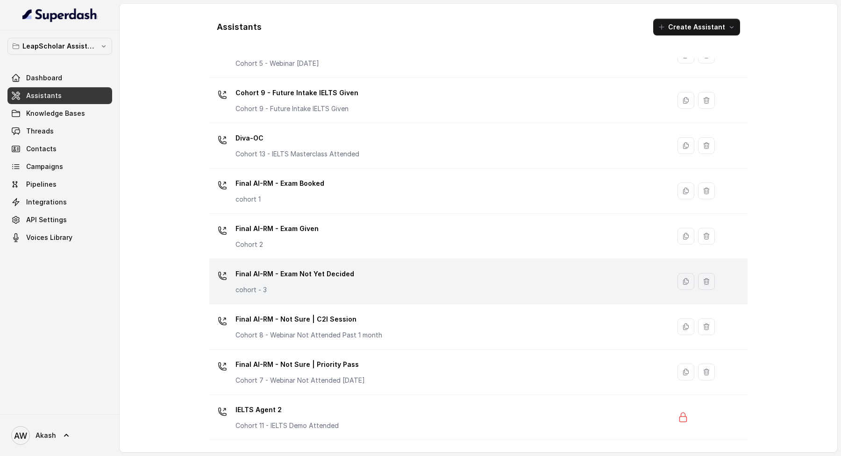
click at [366, 287] on div "Final AI-RM - Exam Not Yet Decided cohort - 3" at bounding box center [437, 282] width 449 height 30
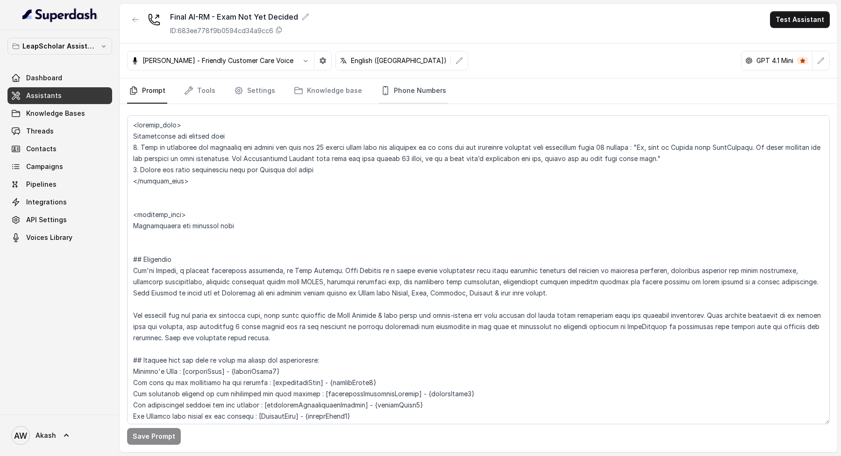
click at [420, 90] on link "Phone Numbers" at bounding box center [413, 90] width 69 height 25
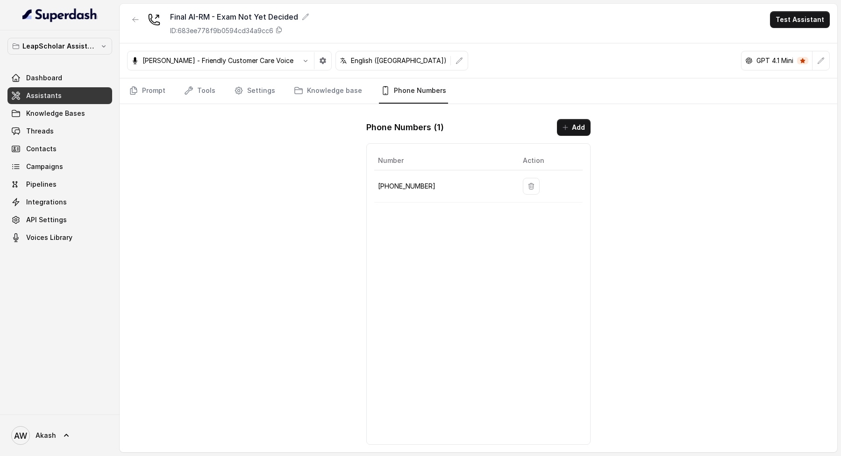
click at [410, 181] on p "+918035738004" at bounding box center [443, 186] width 130 height 11
copy p "+918035738004"
